Goal: Navigation & Orientation: Find specific page/section

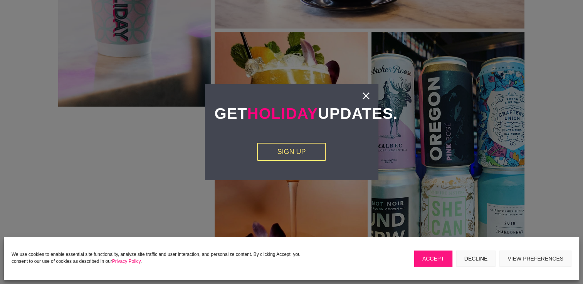
scroll to position [1107, 0]
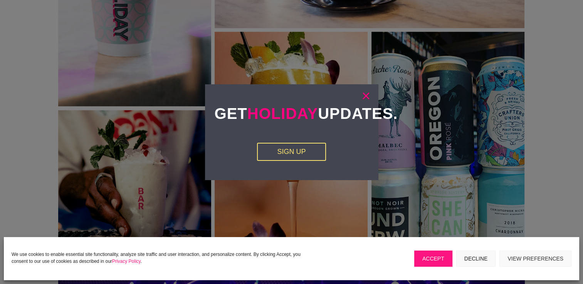
click at [367, 98] on link "×" at bounding box center [365, 96] width 9 height 8
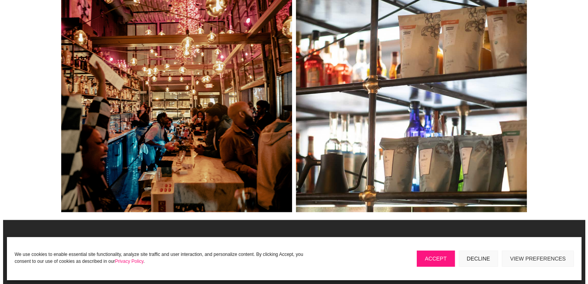
scroll to position [1472, 0]
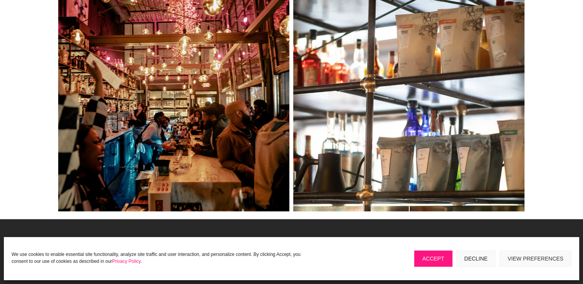
click at [107, 74] on link at bounding box center [173, 96] width 231 height 231
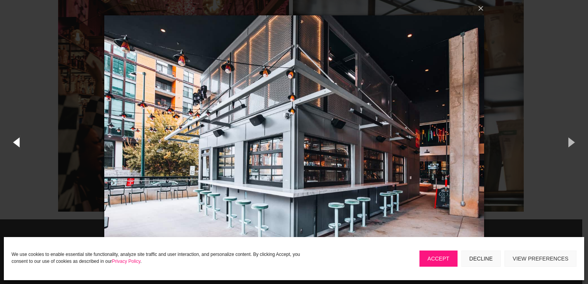
click at [22, 122] on button "button" at bounding box center [17, 142] width 35 height 42
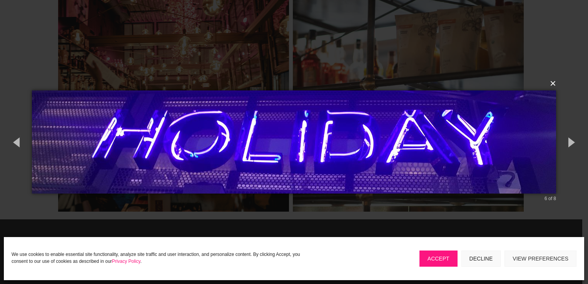
click at [554, 85] on button "×" at bounding box center [296, 83] width 524 height 17
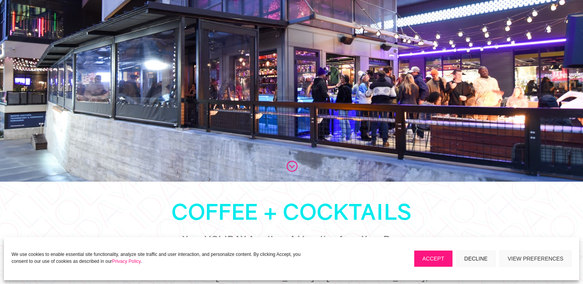
scroll to position [0, 0]
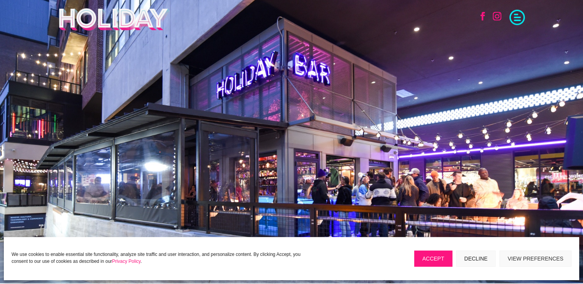
click at [516, 18] on span at bounding box center [516, 16] width 15 height 15
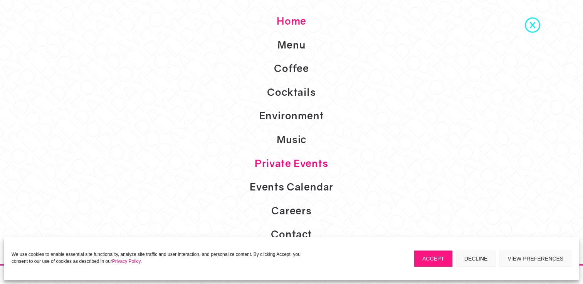
scroll to position [65, 0]
click at [282, 70] on link "Coffee" at bounding box center [291, 69] width 583 height 24
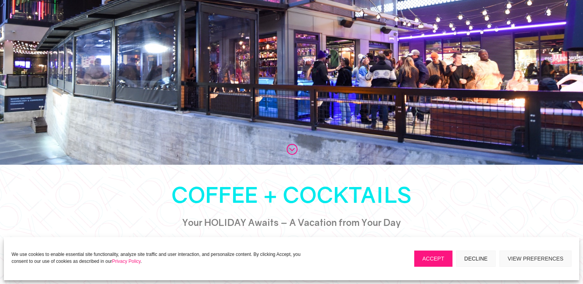
scroll to position [0, 0]
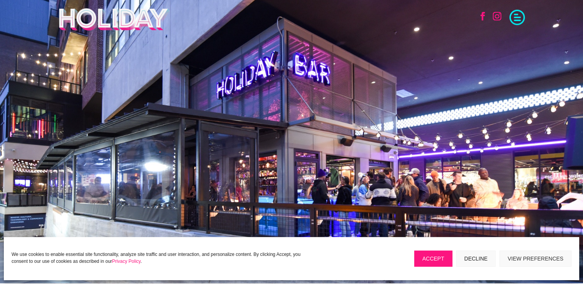
click at [521, 20] on span at bounding box center [516, 16] width 15 height 15
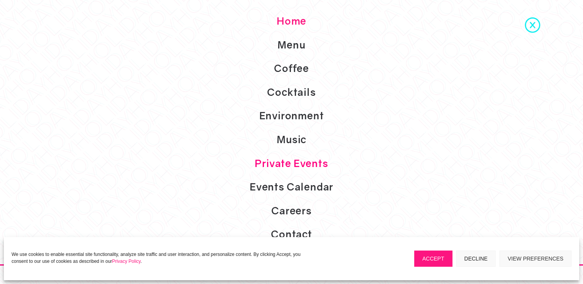
scroll to position [234, 0]
click at [312, 124] on link "Environment" at bounding box center [291, 116] width 583 height 24
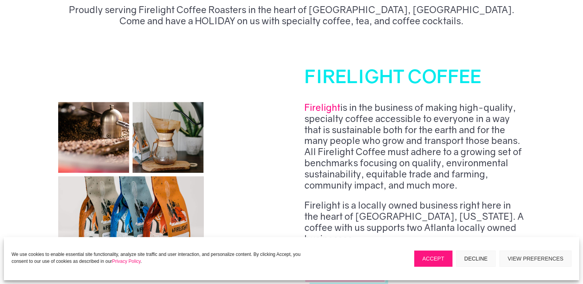
scroll to position [297, 0]
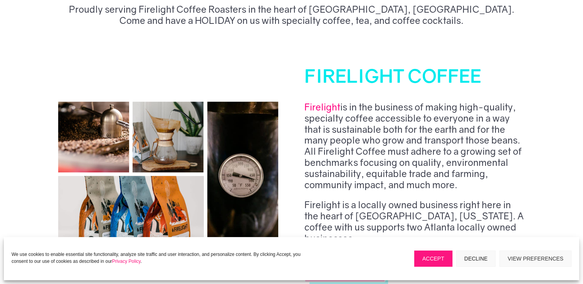
click at [320, 110] on link "Firelight" at bounding box center [322, 106] width 36 height 11
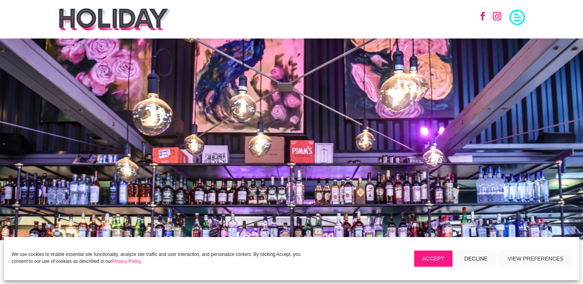
click at [117, 26] on img at bounding box center [114, 19] width 112 height 23
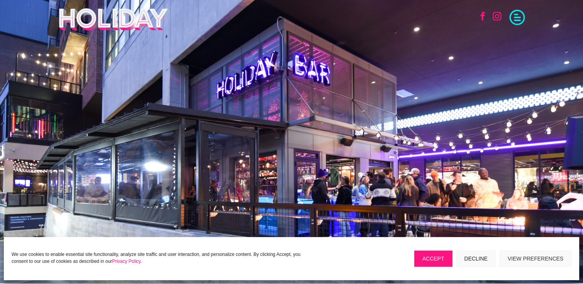
click at [475, 257] on button "Decline" at bounding box center [476, 259] width 40 height 16
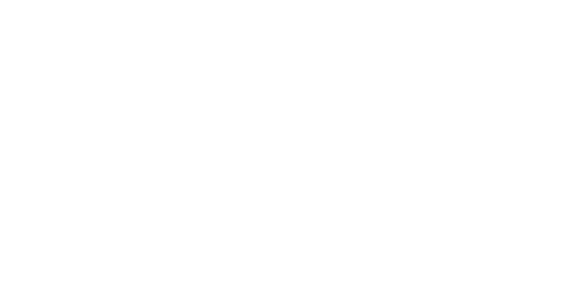
scroll to position [990, 0]
